Goal: Find specific page/section: Find specific page/section

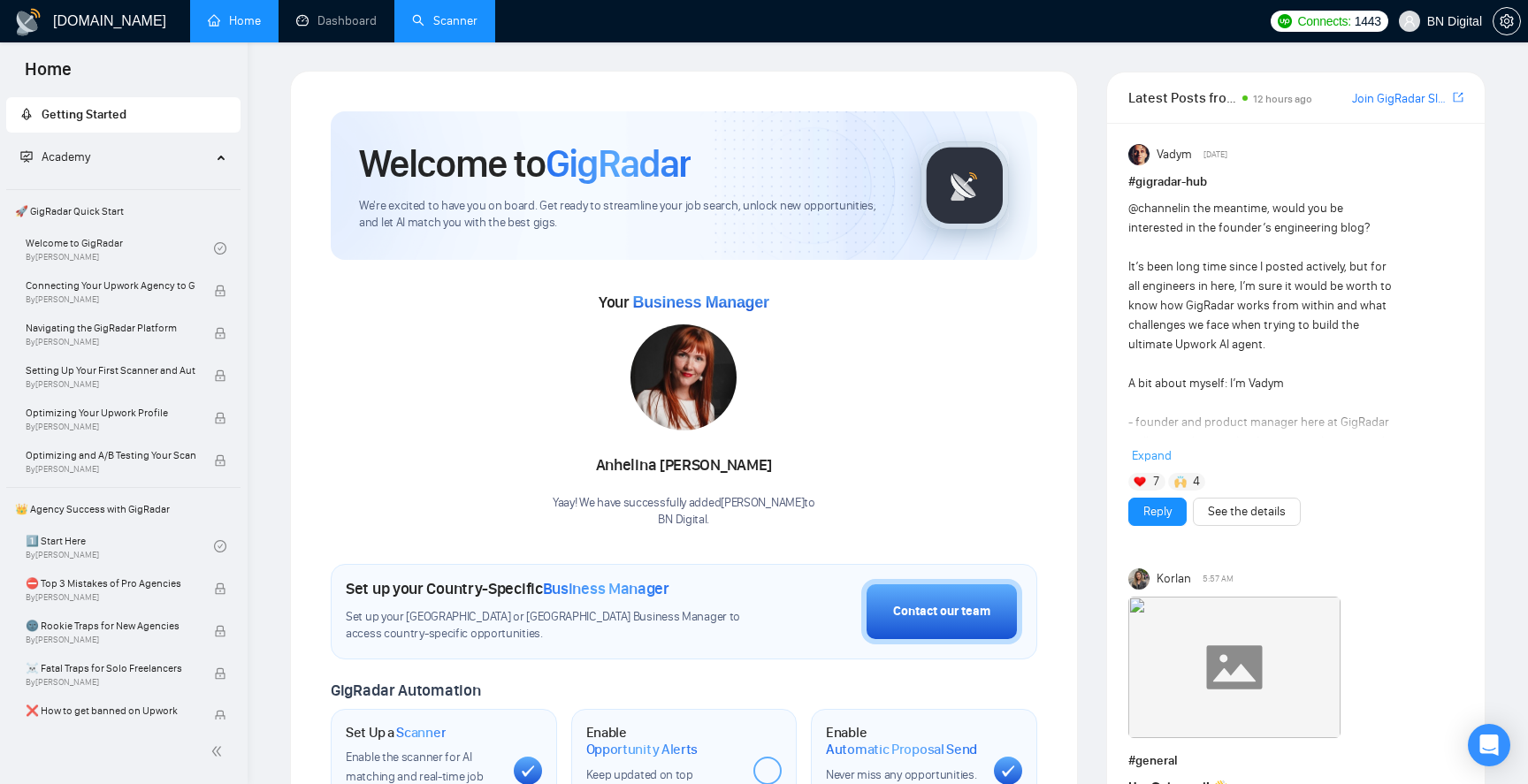
click at [464, 28] on link "Scanner" at bounding box center [445, 21] width 65 height 15
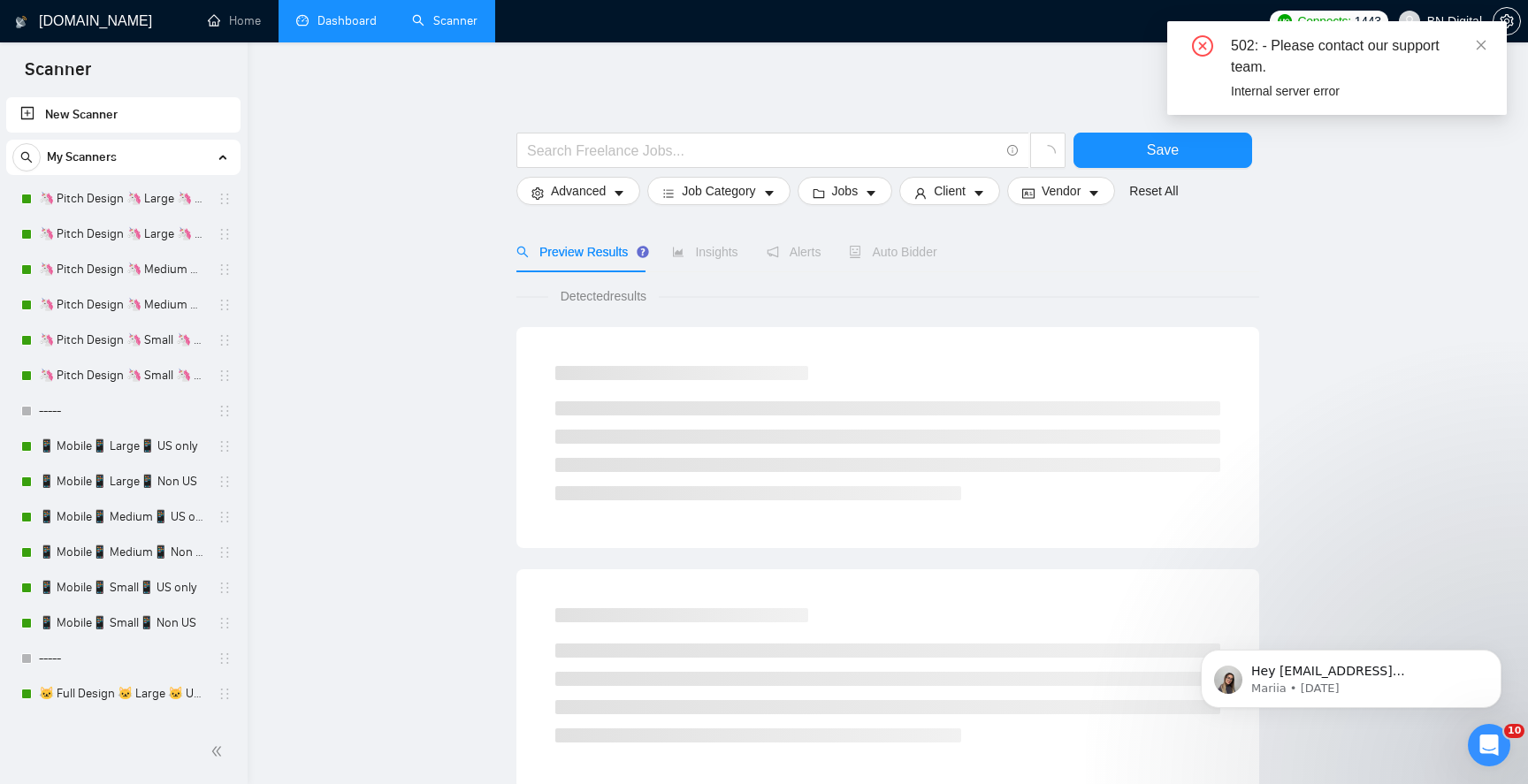
click at [338, 19] on link "Dashboard" at bounding box center [336, 21] width 81 height 15
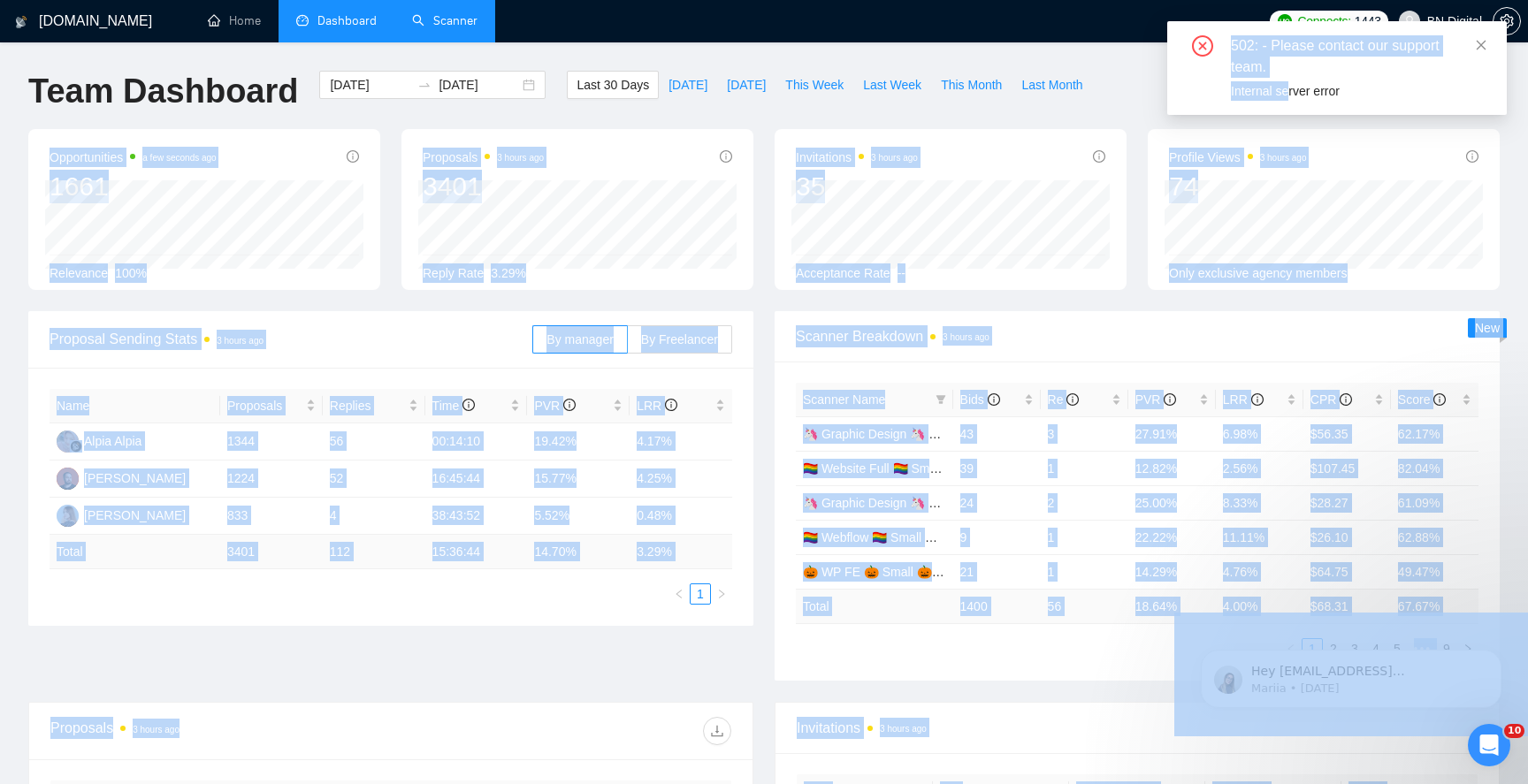
drag, startPoint x: 1291, startPoint y: 88, endPoint x: 1527, endPoint y: 99, distance: 236.3
click at [1527, 92] on body "[DOMAIN_NAME] Home Dashboard Scanner Connects: 1443 BN Digital Team Dashboard […" at bounding box center [764, 392] width 1528 height 784
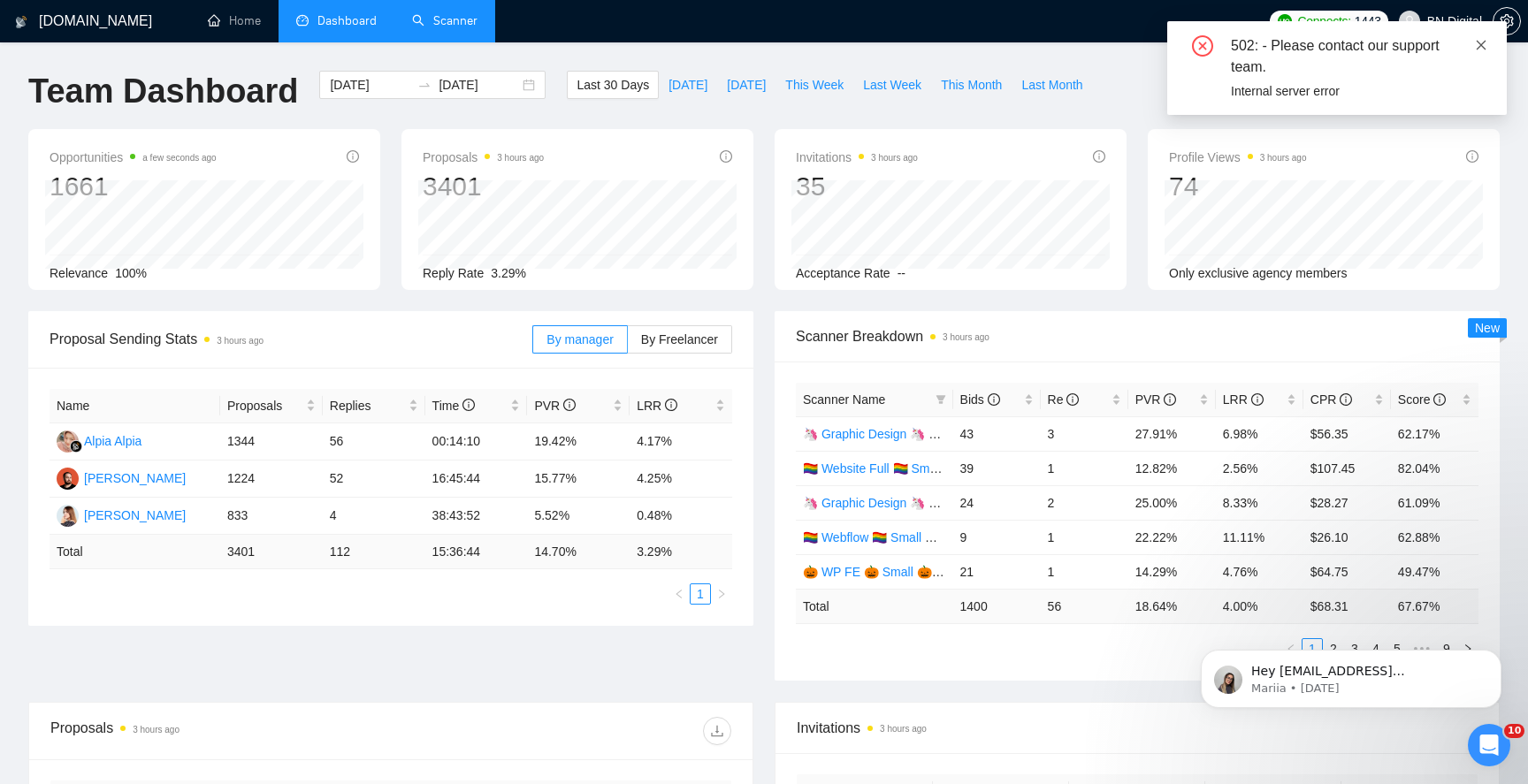
click at [1482, 50] on icon "close" at bounding box center [1481, 45] width 13 height 13
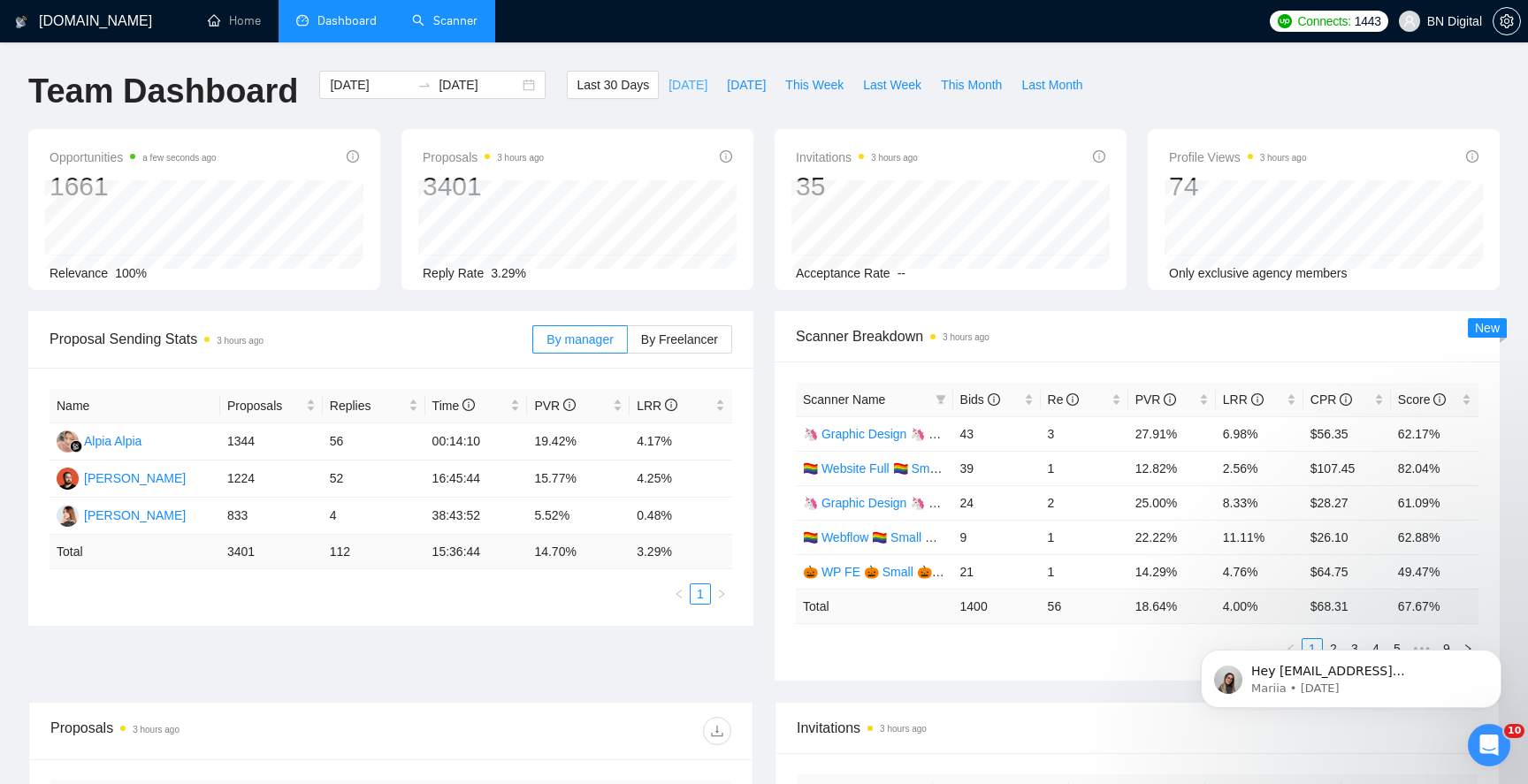
click at [680, 80] on span "[DATE]" at bounding box center [687, 84] width 39 height 19
type input "[DATE]"
